Goal: Task Accomplishment & Management: Manage account settings

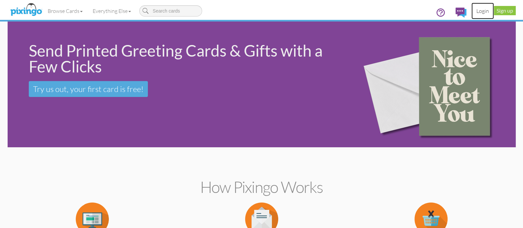
click at [483, 9] on link "Login" at bounding box center [482, 11] width 22 height 17
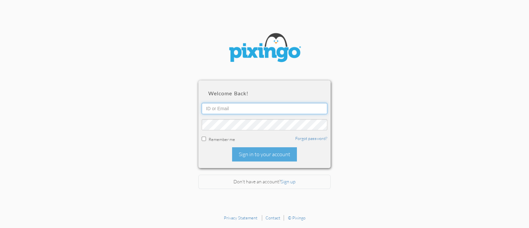
type input "[PERSON_NAME][EMAIL_ADDRESS][DOMAIN_NAME]"
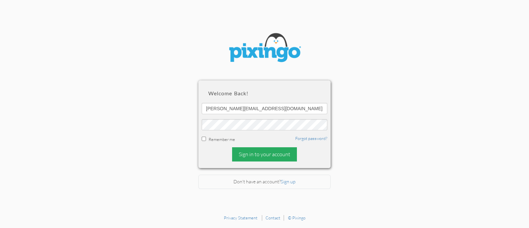
click at [274, 155] on div "Sign in to your account" at bounding box center [264, 154] width 65 height 14
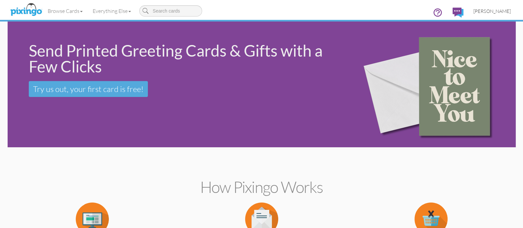
click at [494, 10] on span "[PERSON_NAME]" at bounding box center [491, 11] width 37 height 6
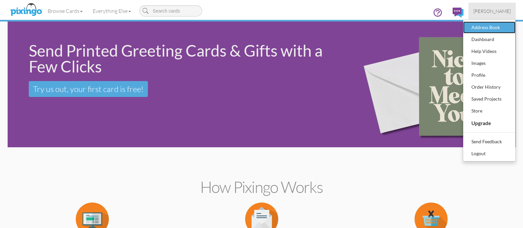
click at [484, 29] on div "Address Book" at bounding box center [488, 27] width 39 height 10
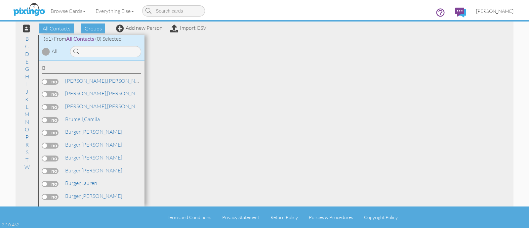
click at [491, 8] on span "[PERSON_NAME]" at bounding box center [494, 11] width 37 height 6
